Goal: Information Seeking & Learning: Learn about a topic

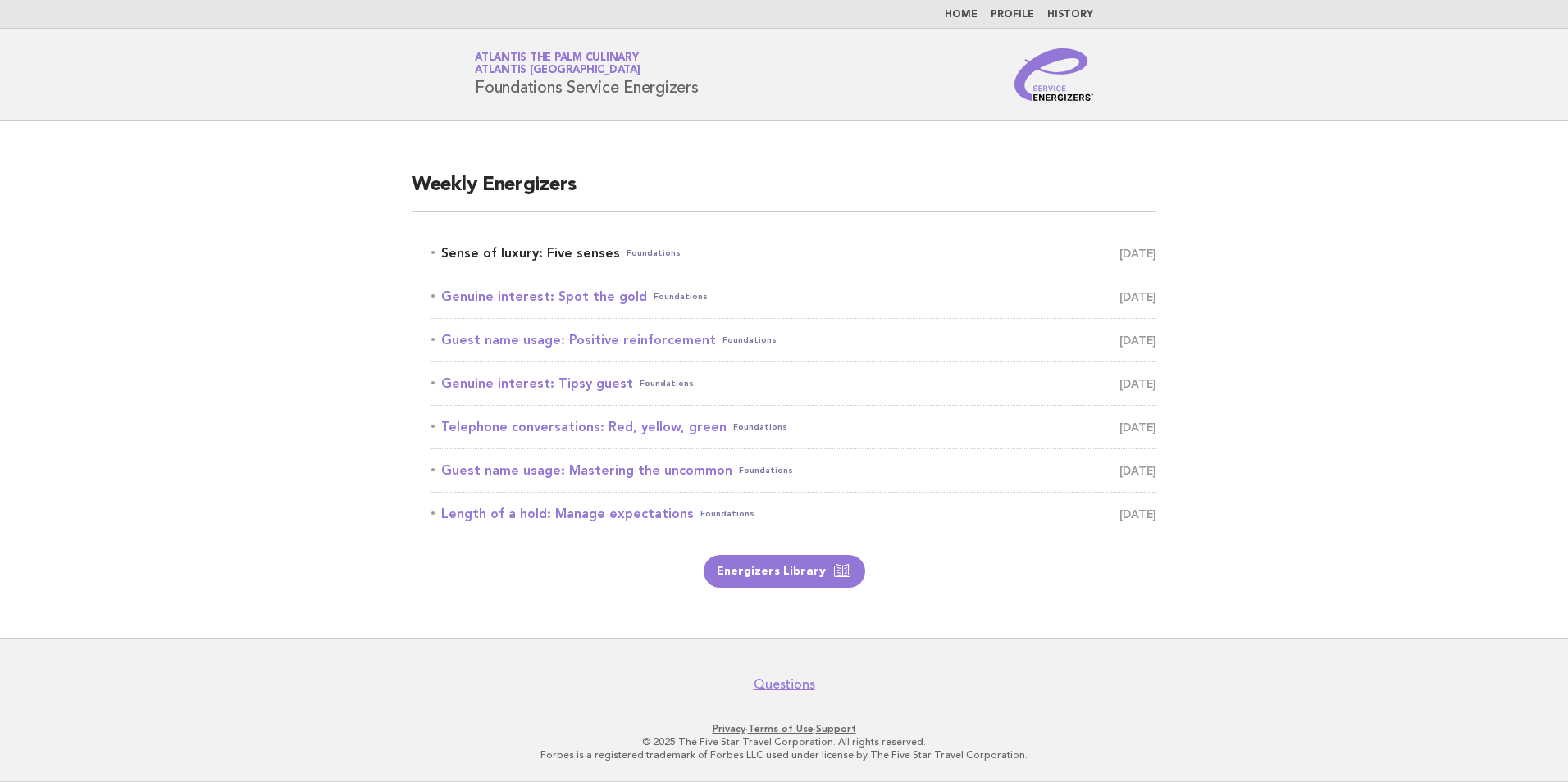
drag, startPoint x: 578, startPoint y: 236, endPoint x: 580, endPoint y: 254, distance: 18.1
click at [578, 236] on li "Sense of luxury: Five senses Foundations [DATE]" at bounding box center [793, 253] width 725 height 43
click at [580, 254] on link "Sense of luxury: Five senses Foundations [DATE]" at bounding box center [793, 253] width 725 height 23
click at [811, 581] on link "Energizers Library" at bounding box center [784, 571] width 162 height 33
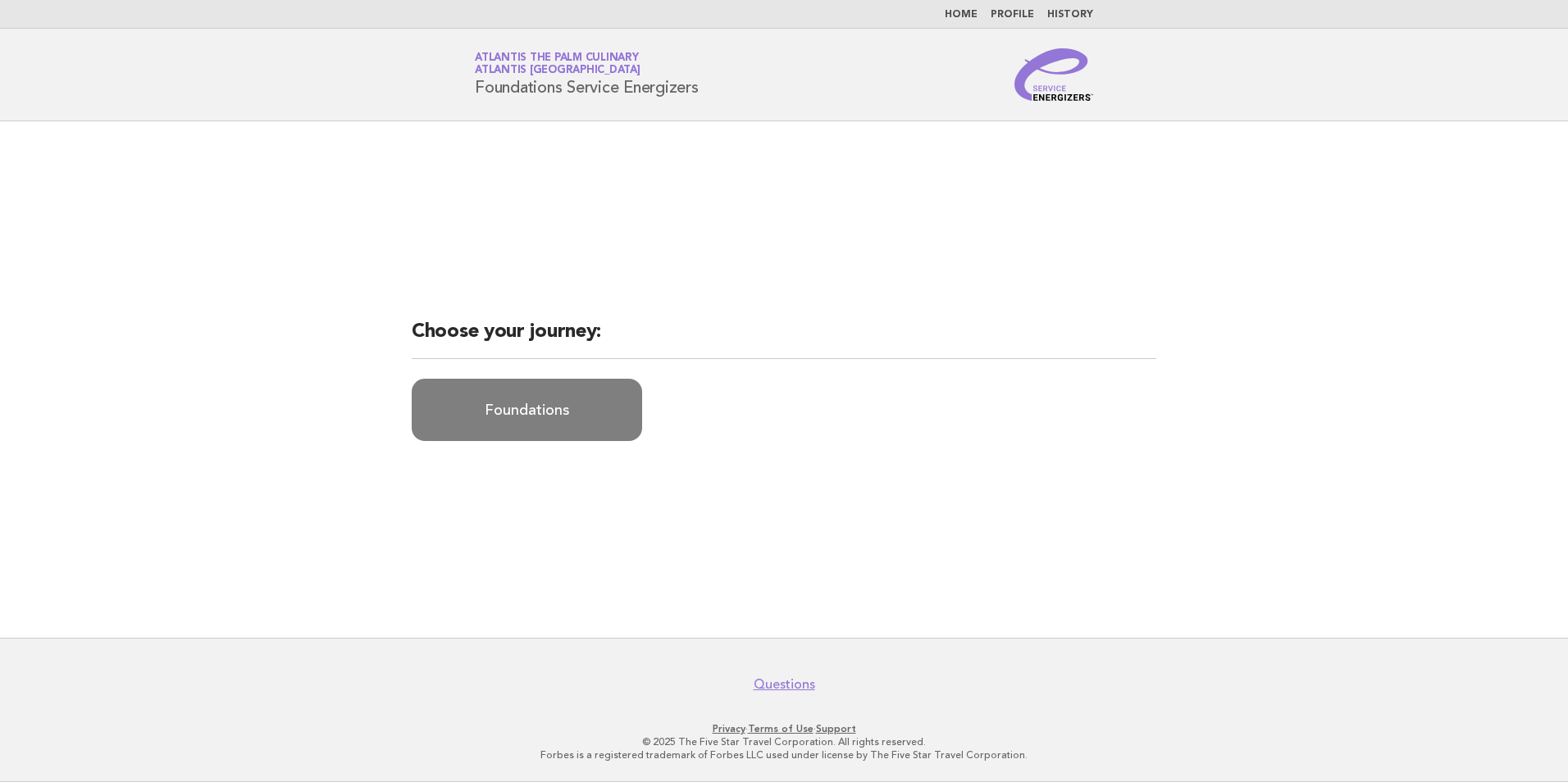
click at [520, 406] on link "Foundations" at bounding box center [527, 410] width 230 height 62
